Goal: Task Accomplishment & Management: Manage account settings

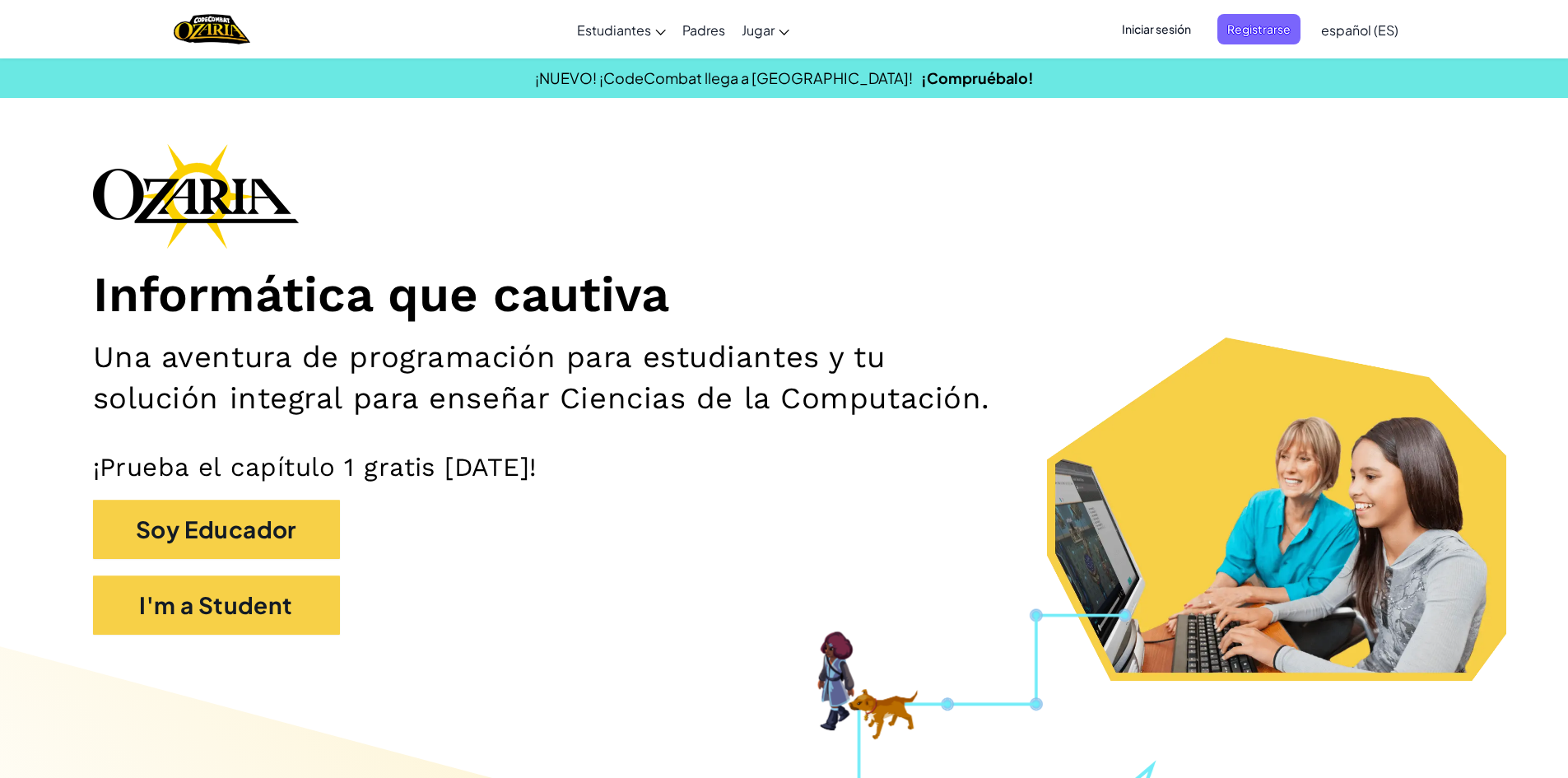
click at [1133, 18] on span "Iniciar sesión" at bounding box center [1157, 29] width 89 height 30
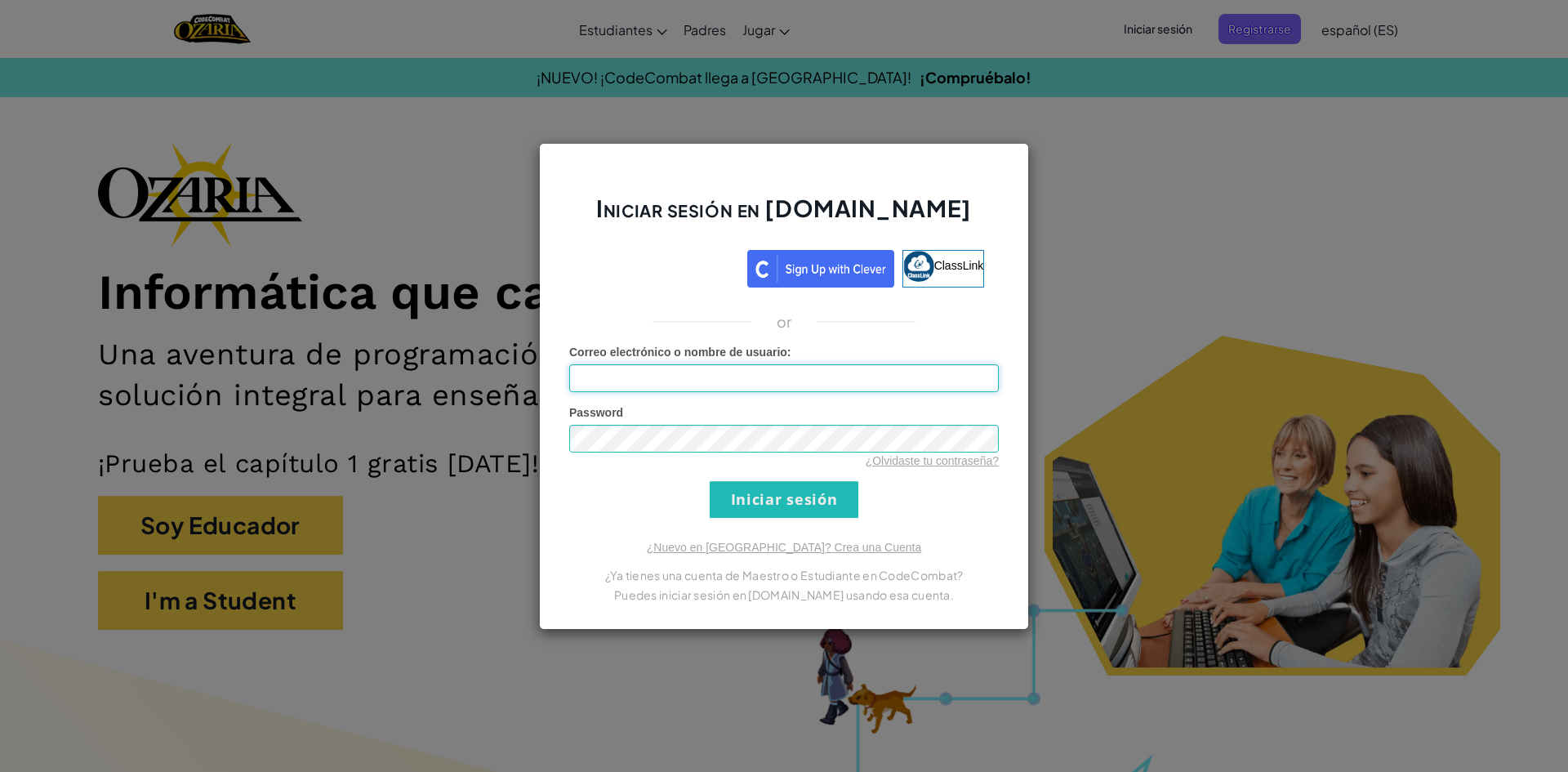
click at [806, 374] on input "Correo electrónico o nombre de usuario :" at bounding box center [784, 378] width 430 height 27
click at [821, 502] on input "Iniciar sesión" at bounding box center [784, 500] width 149 height 37
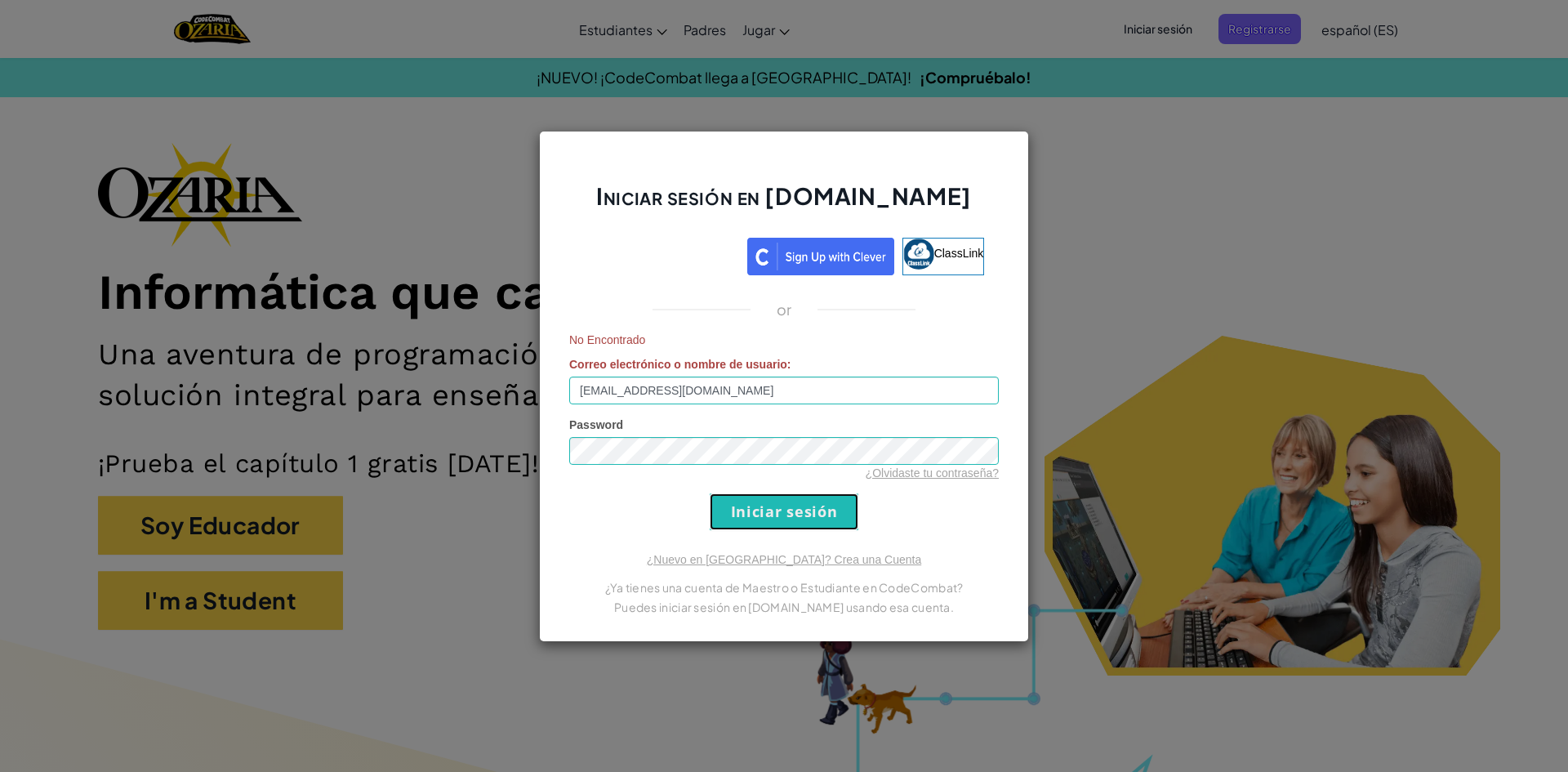
click at [801, 509] on input "Iniciar sesión" at bounding box center [784, 512] width 149 height 37
click at [651, 465] on div "¿Olvidaste tu contraseña?" at bounding box center [784, 473] width 430 height 17
click at [508, 429] on div "Iniciar sesión en [DOMAIN_NAME] ClassLink or No Encontrado Correo electrónico o…" at bounding box center [784, 386] width 1568 height 772
click at [821, 520] on input "Iniciar sesión" at bounding box center [784, 512] width 149 height 37
drag, startPoint x: 728, startPoint y: 391, endPoint x: 451, endPoint y: 374, distance: 277.5
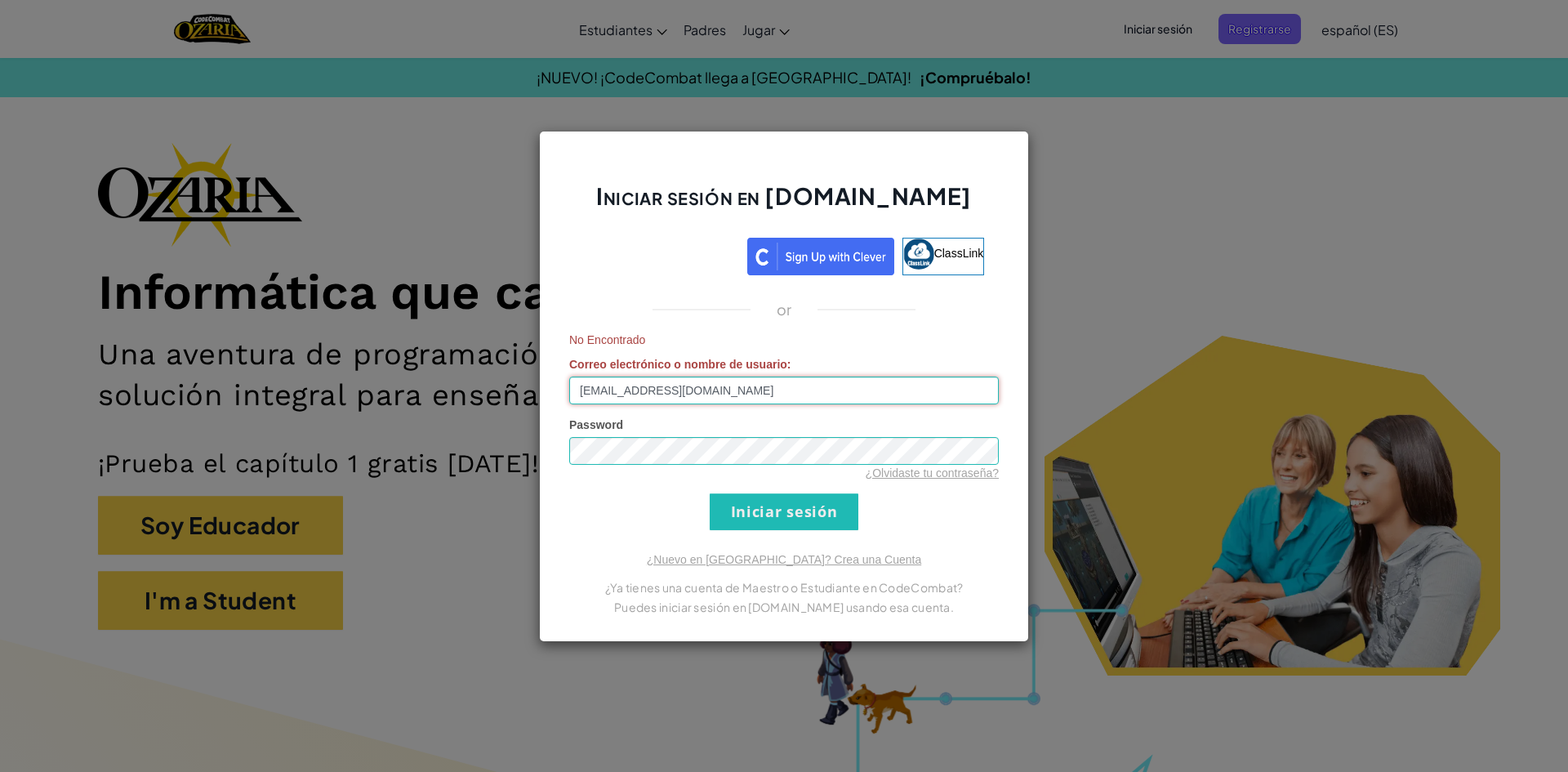
click at [451, 374] on div "Iniciar sesión en [DOMAIN_NAME] ClassLink or No Encontrado Correo electrónico o…" at bounding box center [784, 386] width 1568 height 772
type input "[EMAIL_ADDRESS][DOMAIN_NAME]"
click at [766, 515] on input "Iniciar sesión" at bounding box center [784, 512] width 149 height 37
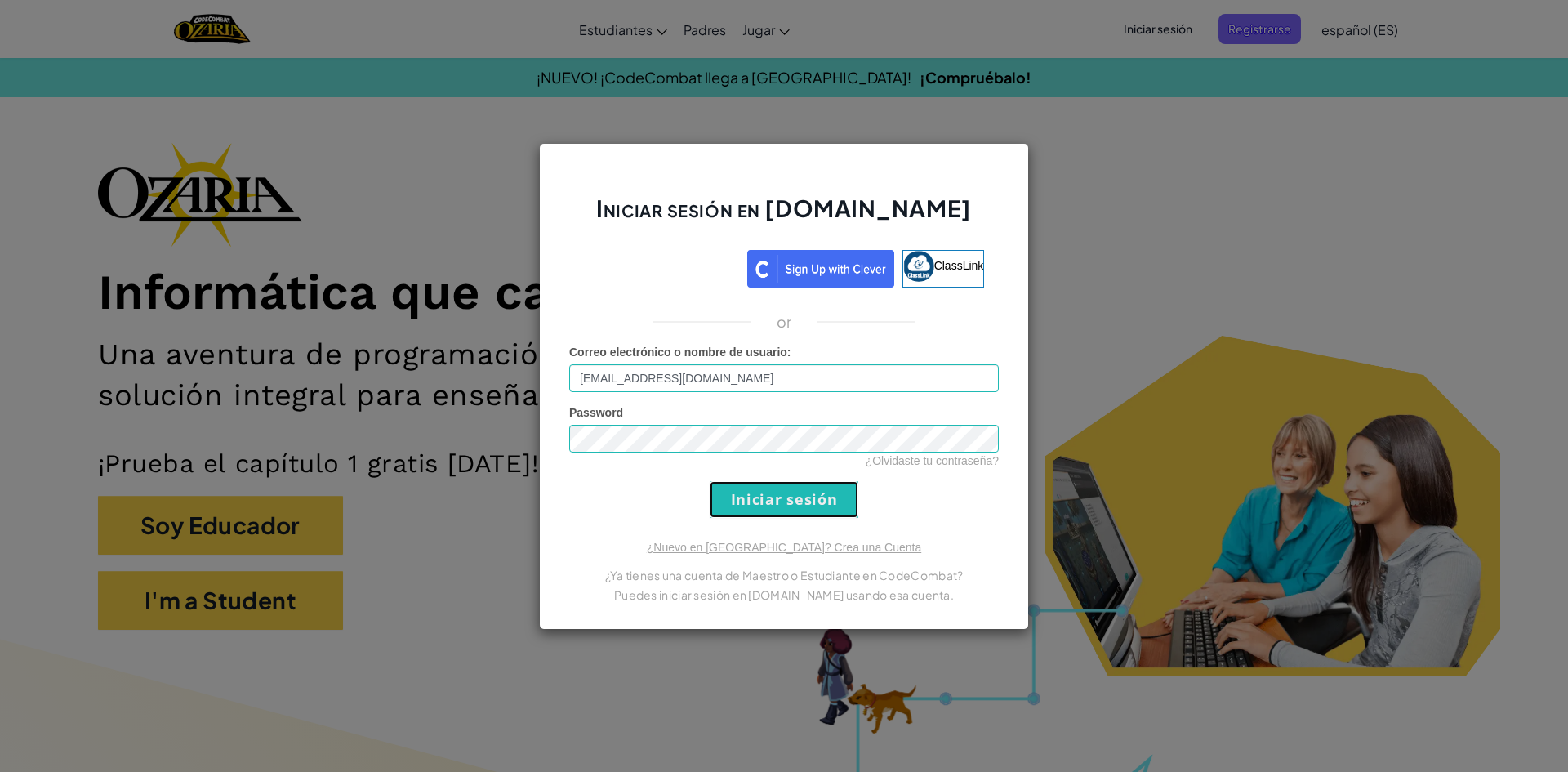
click at [766, 515] on input "Iniciar sesión" at bounding box center [784, 500] width 149 height 37
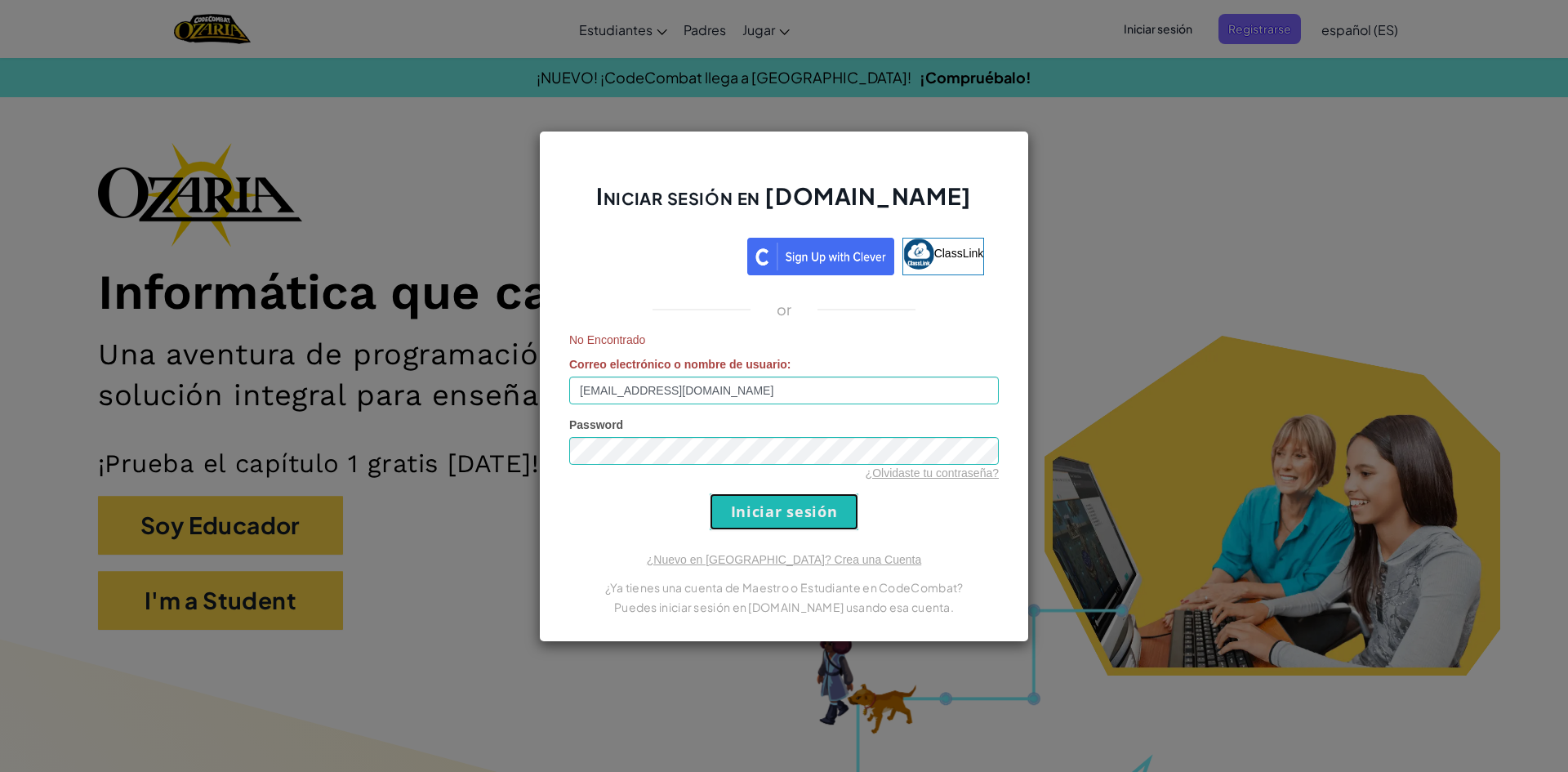
click at [766, 515] on input "Iniciar sesión" at bounding box center [784, 512] width 149 height 37
click at [766, 521] on input "Iniciar sesión" at bounding box center [784, 512] width 149 height 37
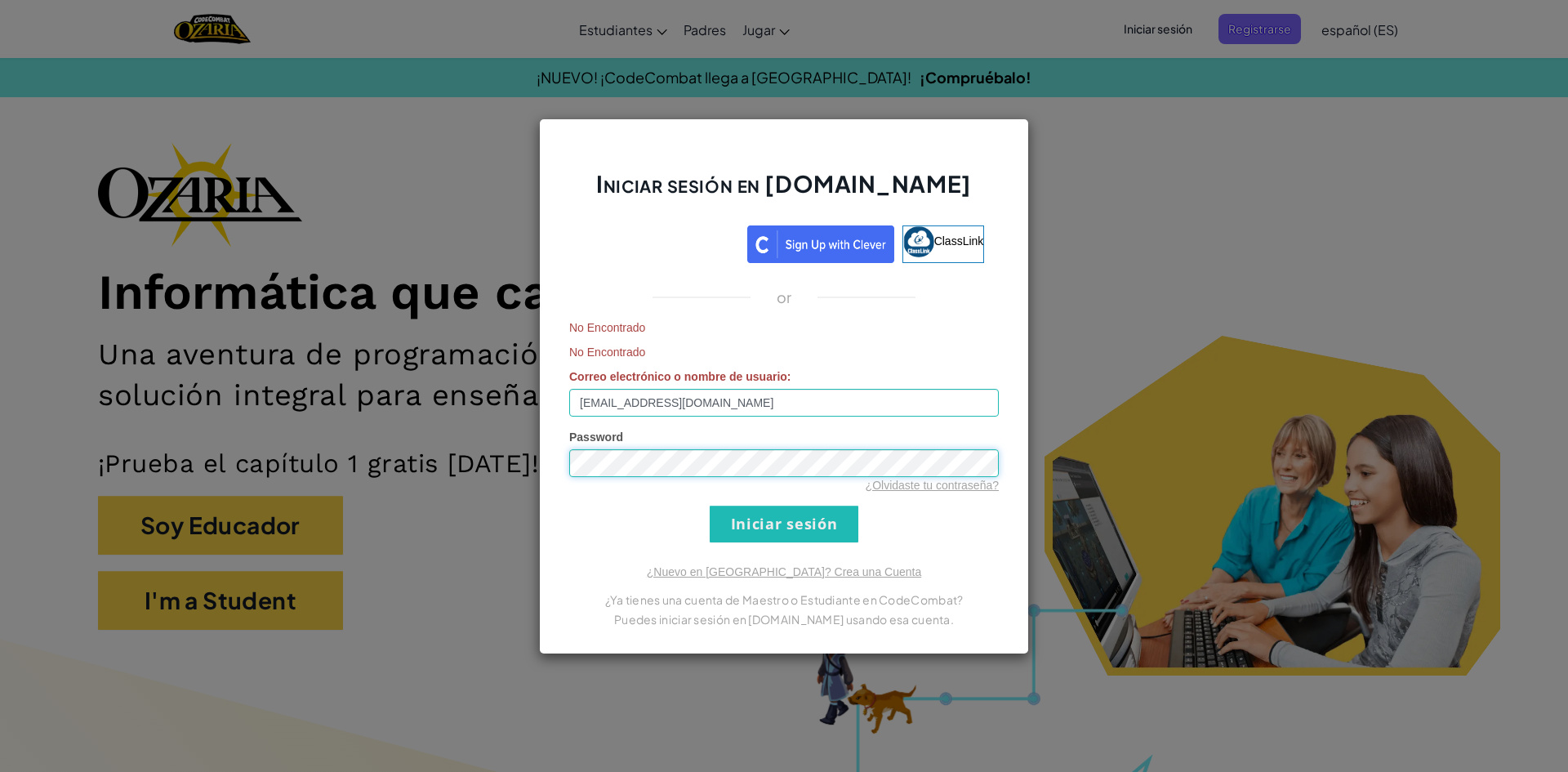
click at [517, 473] on div "Iniciar sesión en [DOMAIN_NAME] ClassLink or No Encontrado No Encontrado Correo…" at bounding box center [784, 386] width 1568 height 772
